Goal: Navigation & Orientation: Find specific page/section

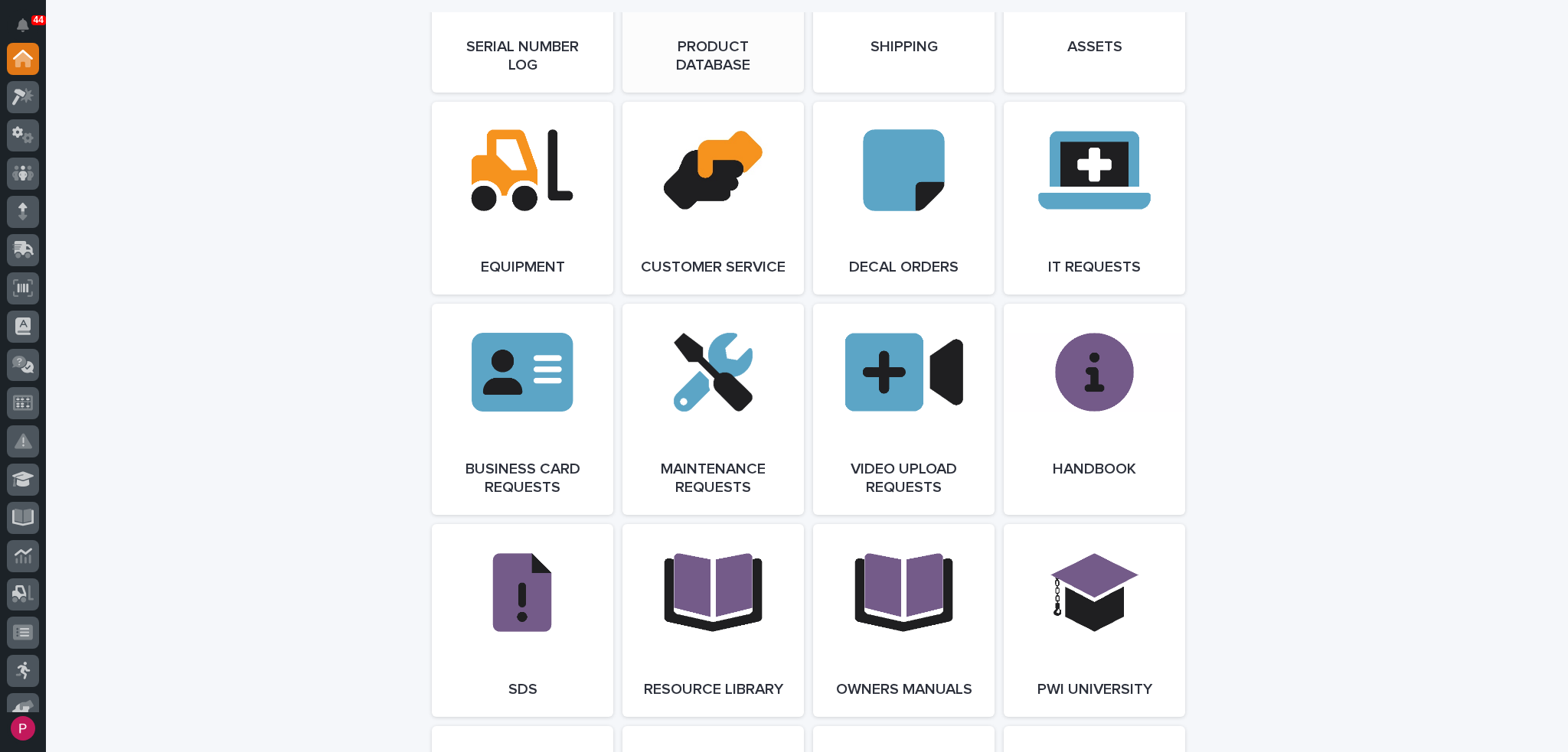
scroll to position [2143, 0]
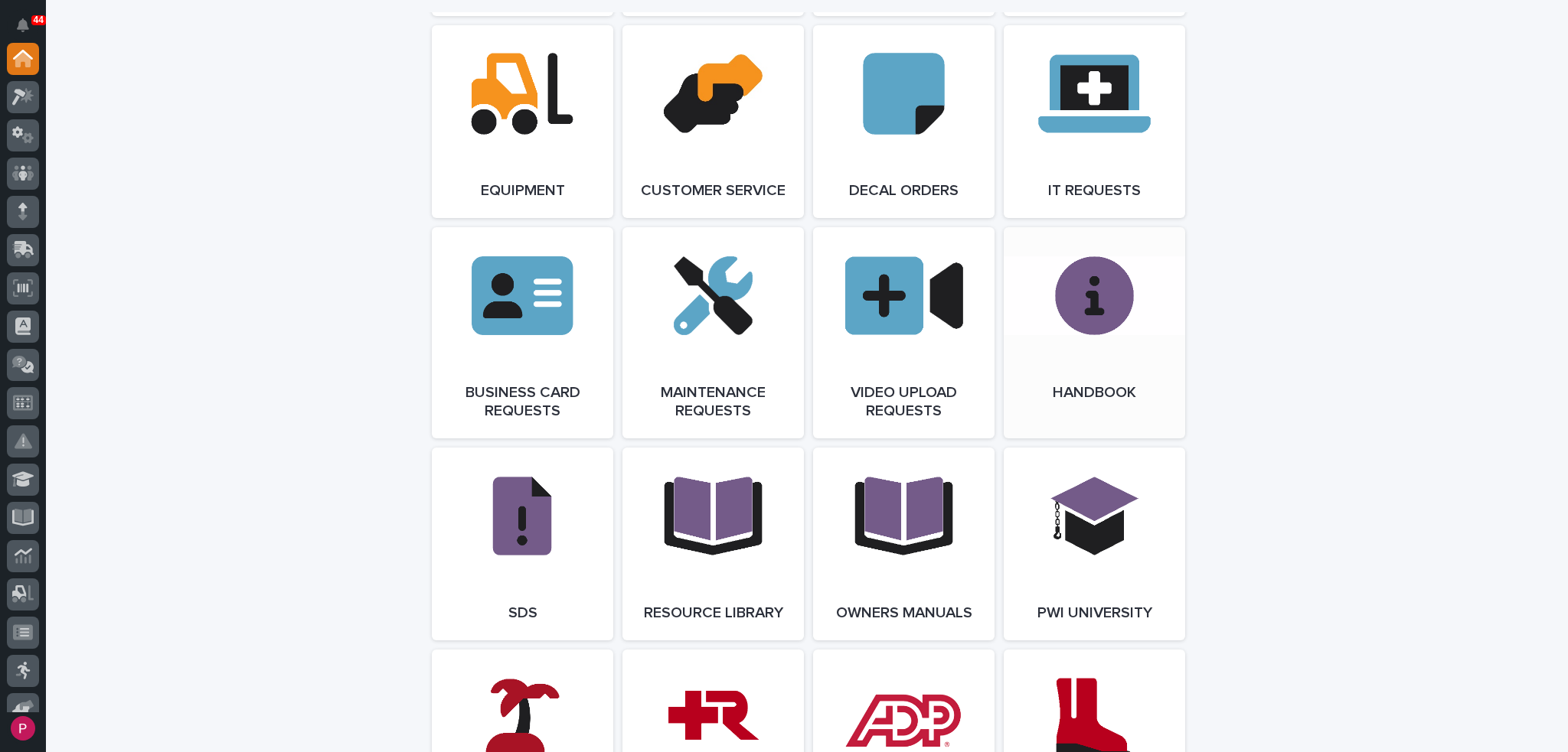
click at [1085, 318] on link "Open Link" at bounding box center [1095, 332] width 182 height 211
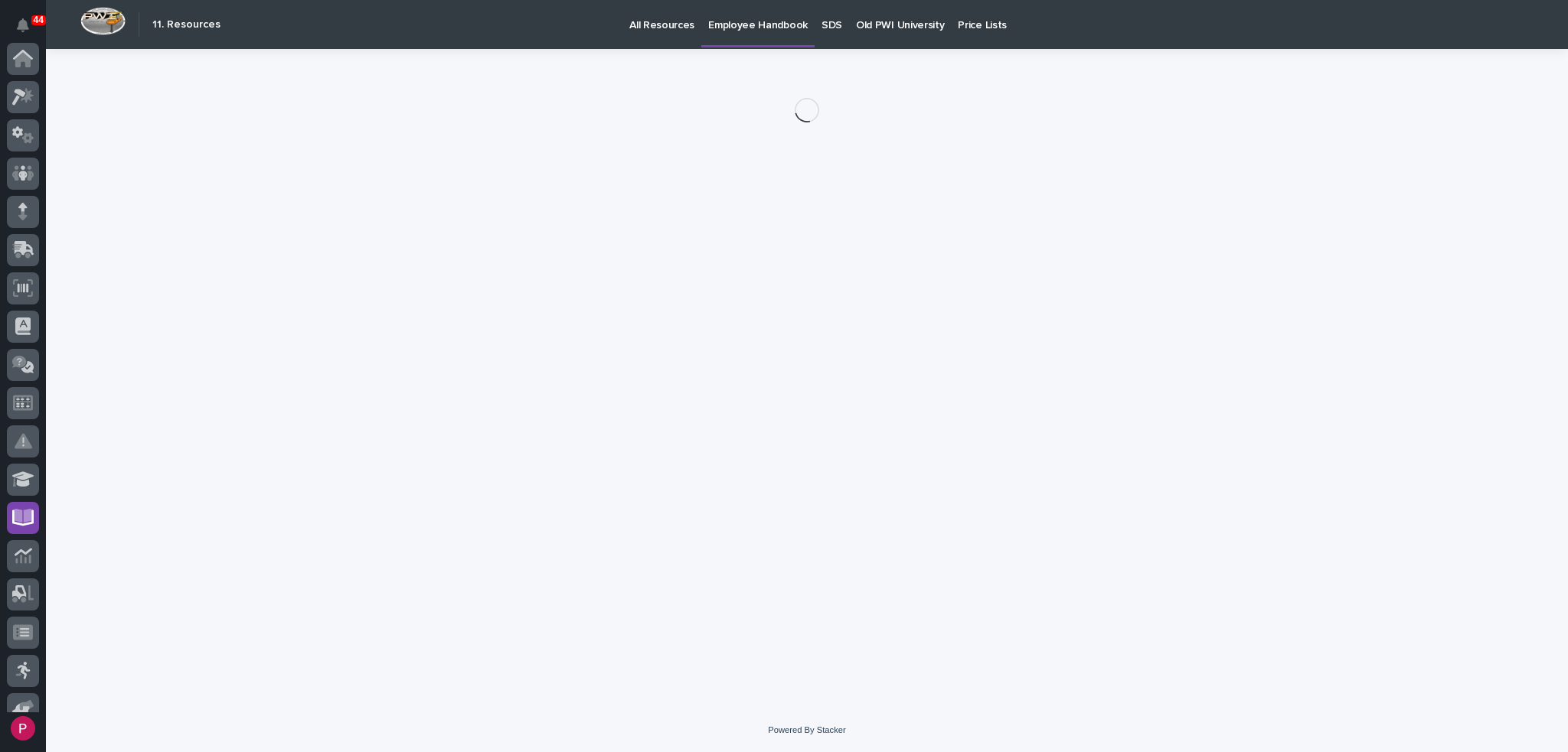
scroll to position [287, 0]
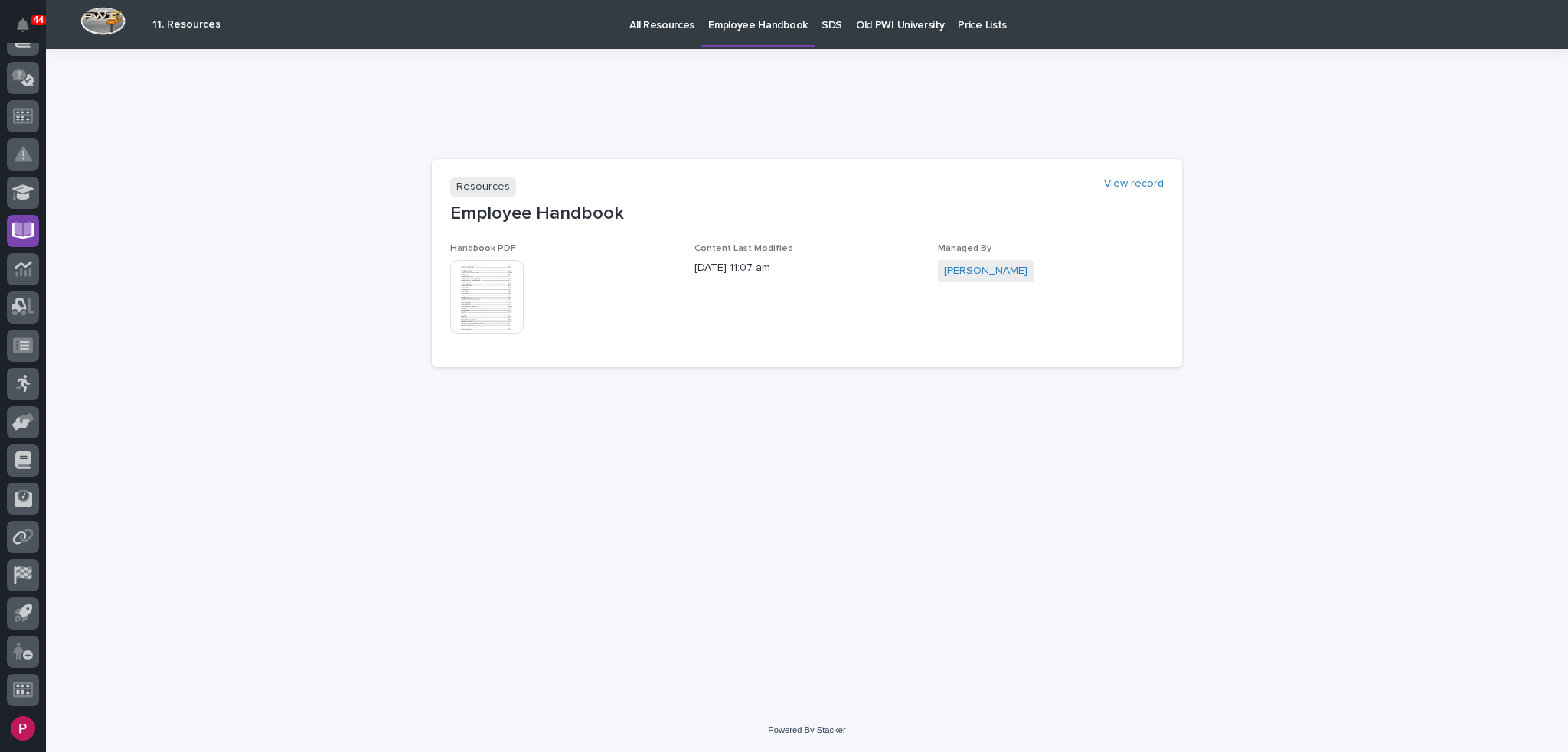
click at [480, 301] on img at bounding box center [487, 296] width 74 height 74
